Goal: Task Accomplishment & Management: Complete application form

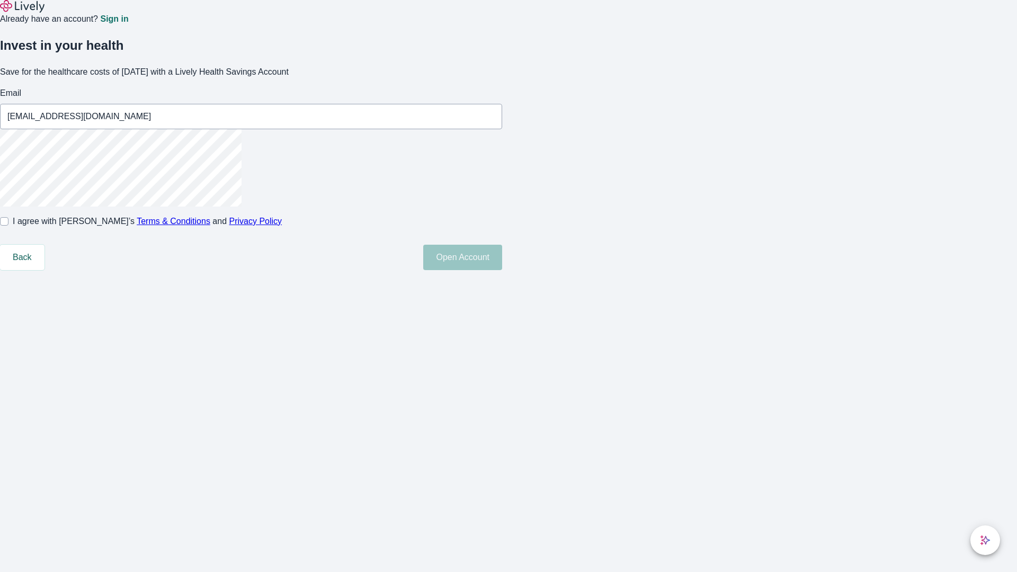
click at [8, 226] on input "I agree with Lively’s Terms & Conditions and Privacy Policy" at bounding box center [4, 221] width 8 height 8
checkbox input "true"
click at [502, 270] on button "Open Account" at bounding box center [462, 257] width 79 height 25
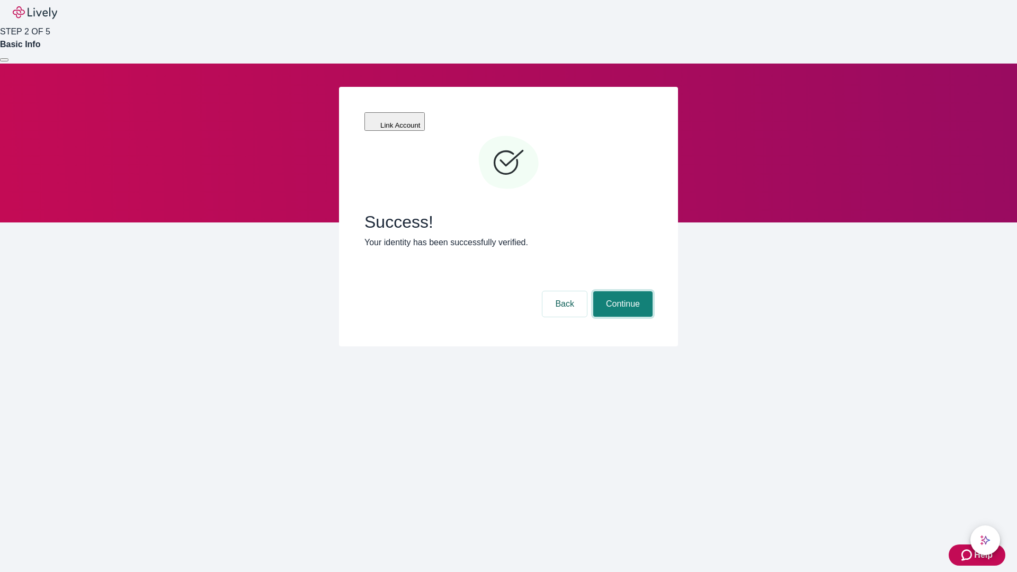
click at [622, 291] on button "Continue" at bounding box center [622, 303] width 59 height 25
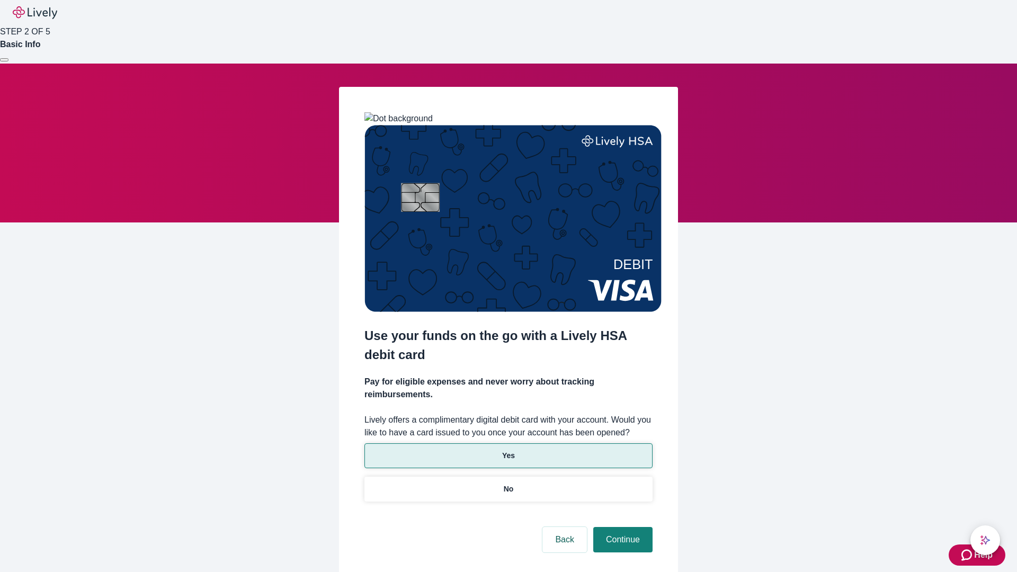
click at [508, 450] on p "Yes" at bounding box center [508, 455] width 13 height 11
click at [622, 527] on button "Continue" at bounding box center [622, 539] width 59 height 25
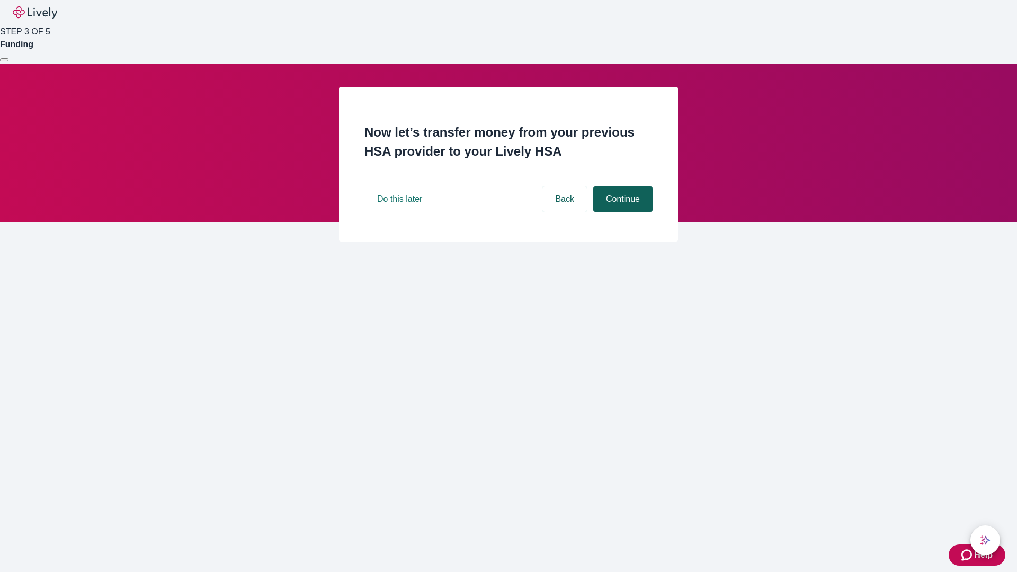
click at [622, 212] on button "Continue" at bounding box center [622, 199] width 59 height 25
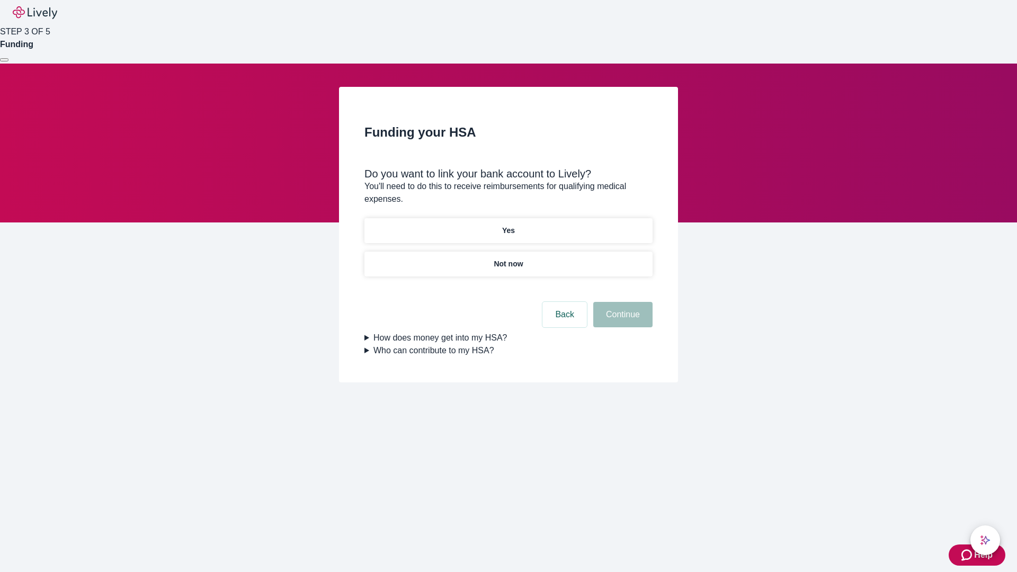
click at [508, 225] on p "Yes" at bounding box center [508, 230] width 13 height 11
click at [622, 302] on button "Continue" at bounding box center [622, 314] width 59 height 25
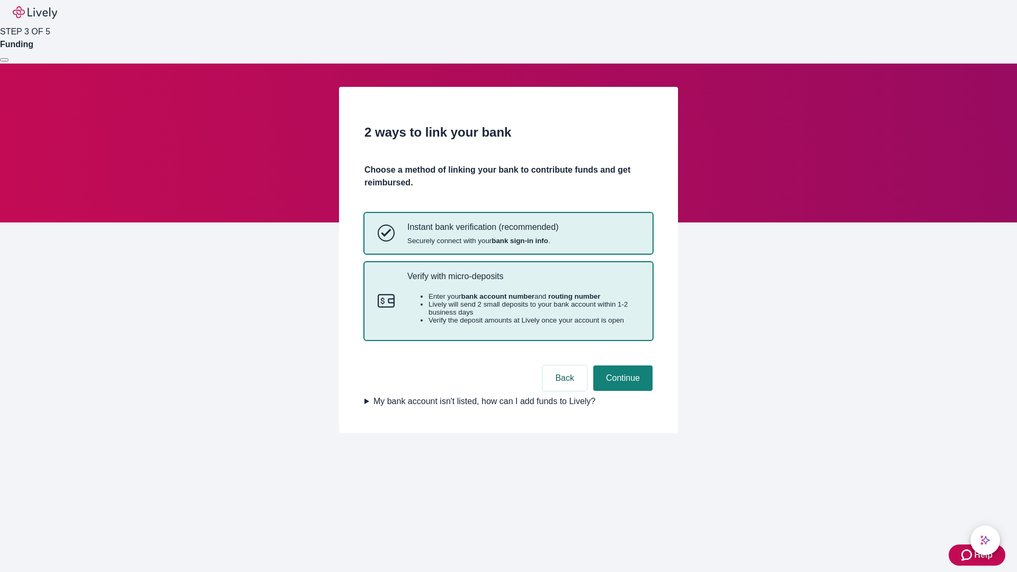
click at [523, 281] on p "Verify with micro-deposits" at bounding box center [523, 276] width 232 height 10
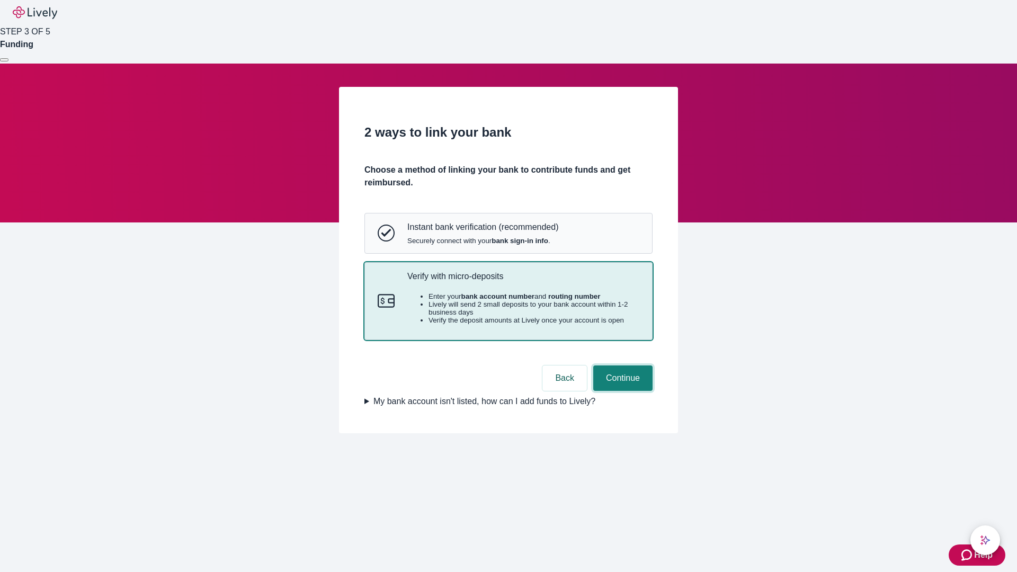
click at [622, 391] on button "Continue" at bounding box center [622, 378] width 59 height 25
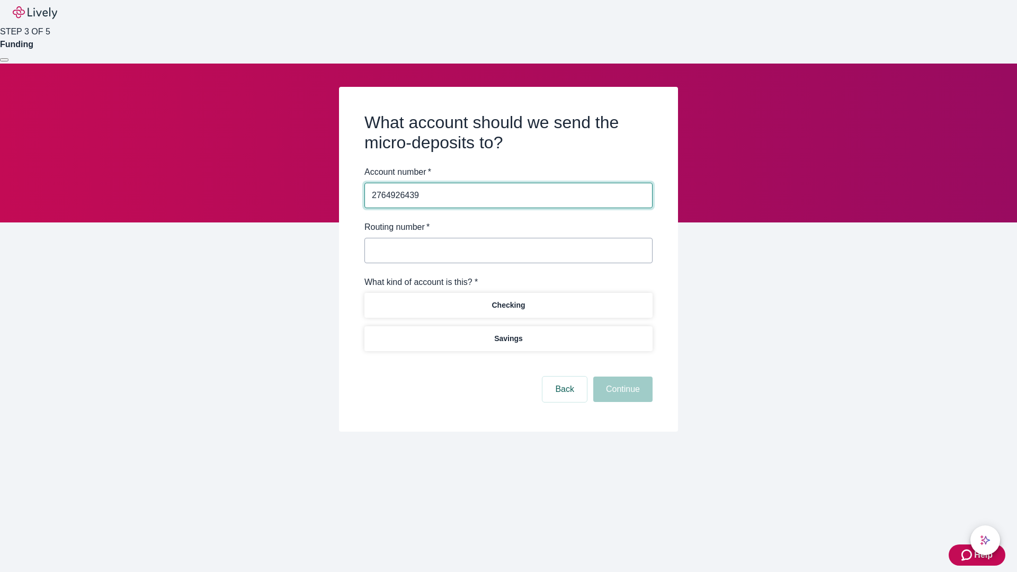
type input "2764926439"
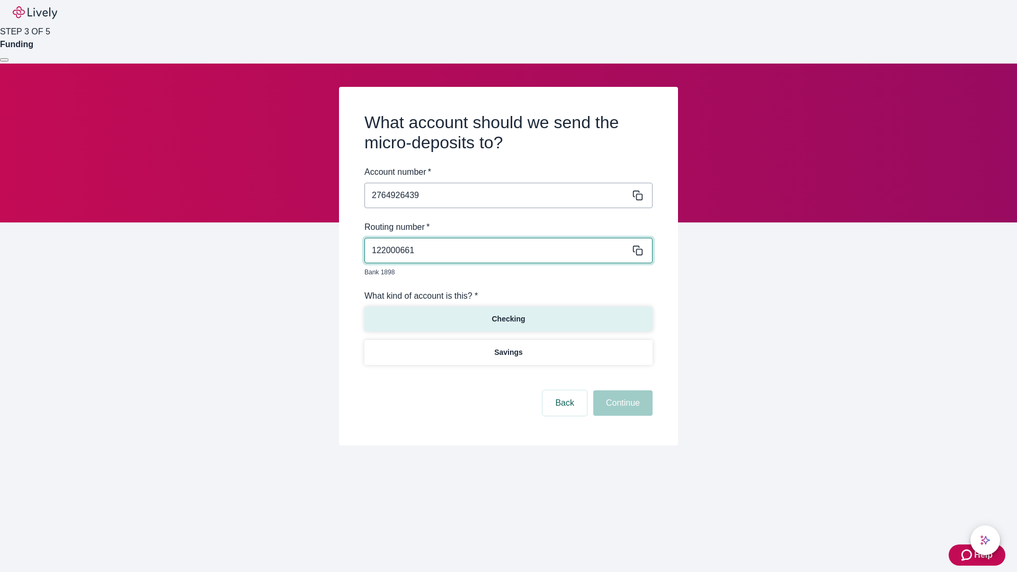
type input "122000661"
click at [508, 314] on p "Checking" at bounding box center [508, 319] width 33 height 11
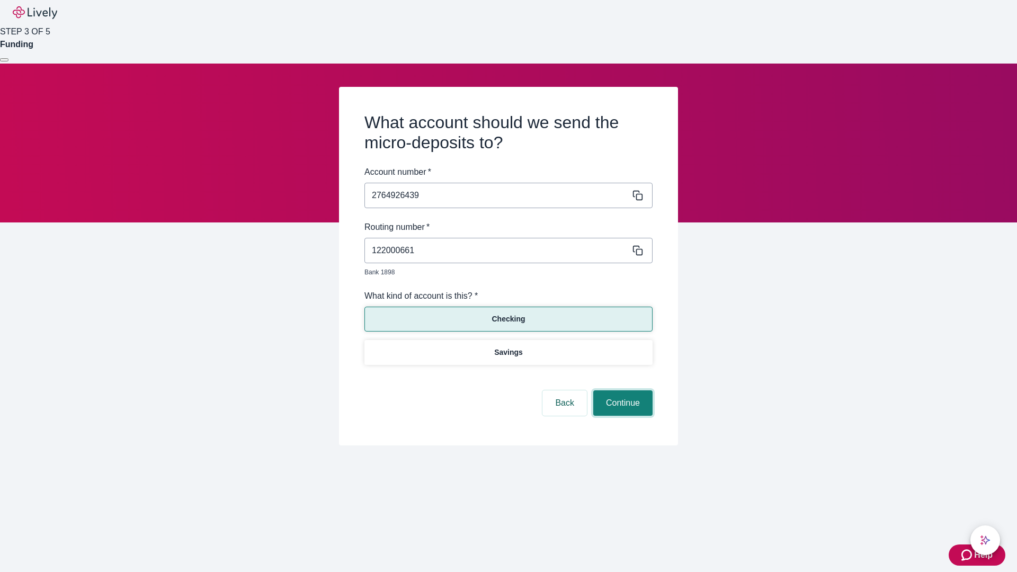
click at [622, 391] on button "Continue" at bounding box center [622, 403] width 59 height 25
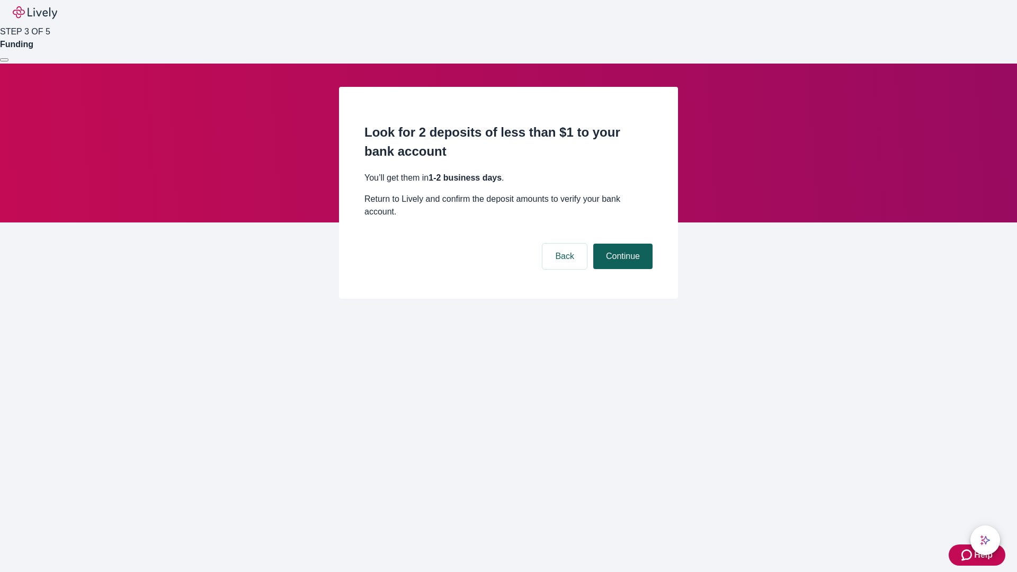
click at [622, 244] on button "Continue" at bounding box center [622, 256] width 59 height 25
